Goal: Information Seeking & Learning: Learn about a topic

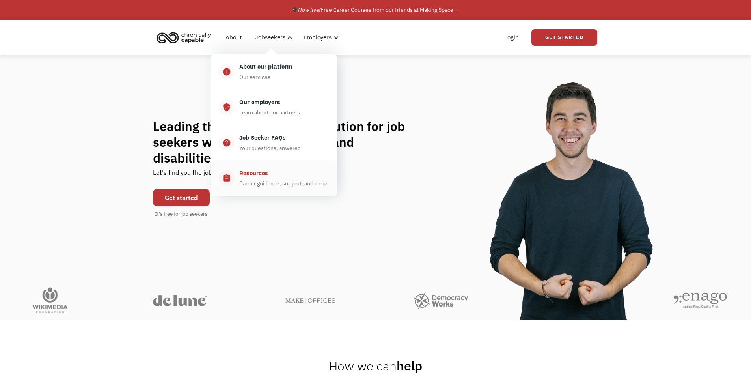
click at [262, 169] on div "Resources" at bounding box center [253, 172] width 29 height 9
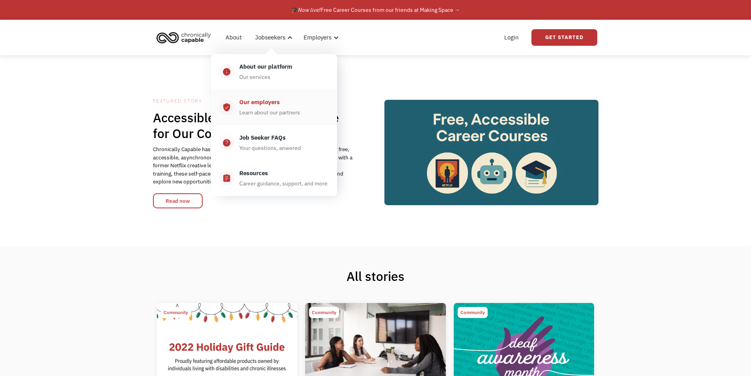
click at [278, 114] on div "Learn about our partners" at bounding box center [269, 112] width 61 height 9
